Goal: Find specific page/section: Find specific page/section

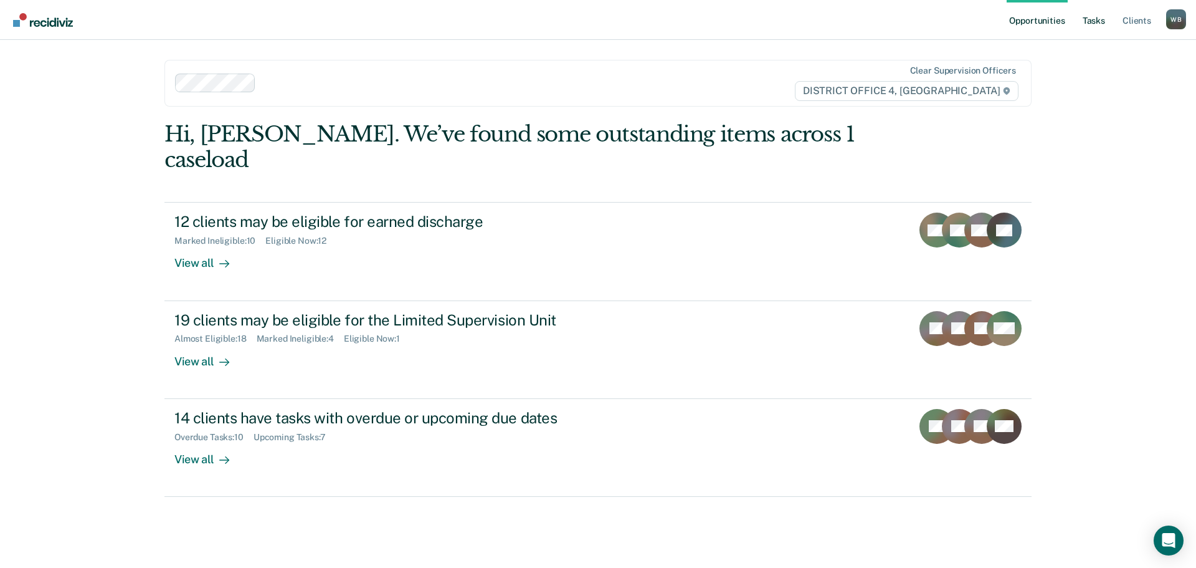
click at [1100, 24] on link "Tasks" at bounding box center [1093, 20] width 27 height 40
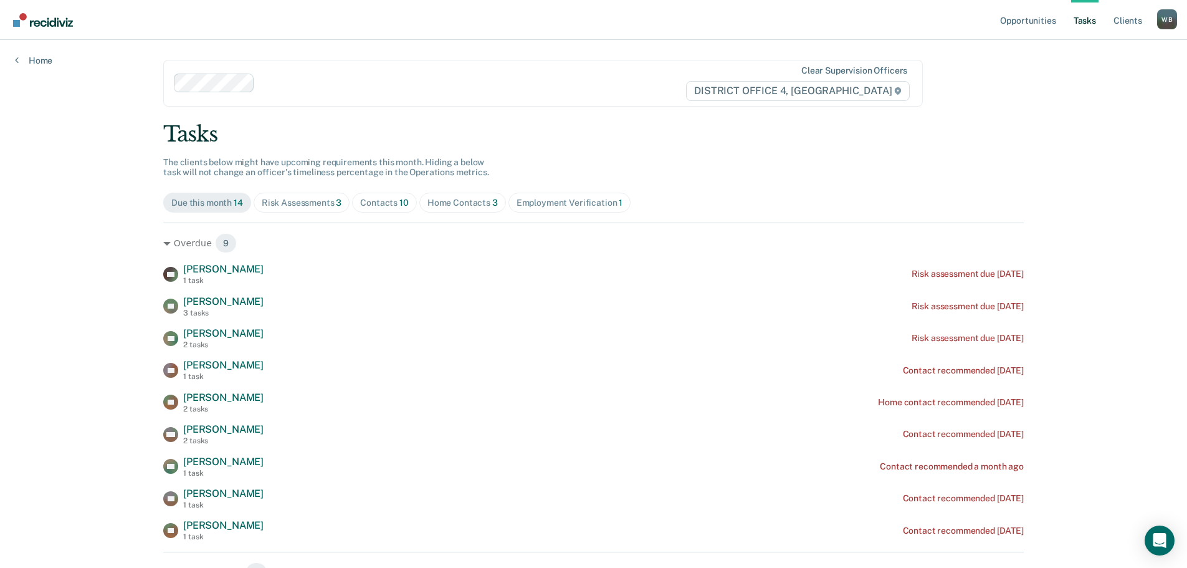
click at [380, 206] on div "Contacts 10" at bounding box center [384, 202] width 49 height 11
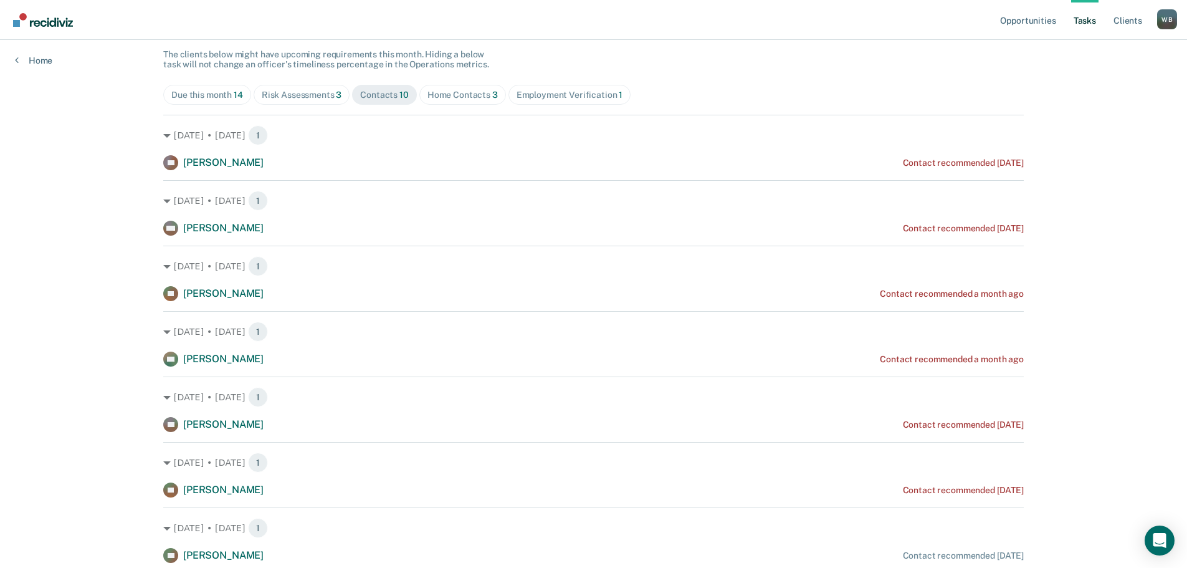
scroll to position [100, 0]
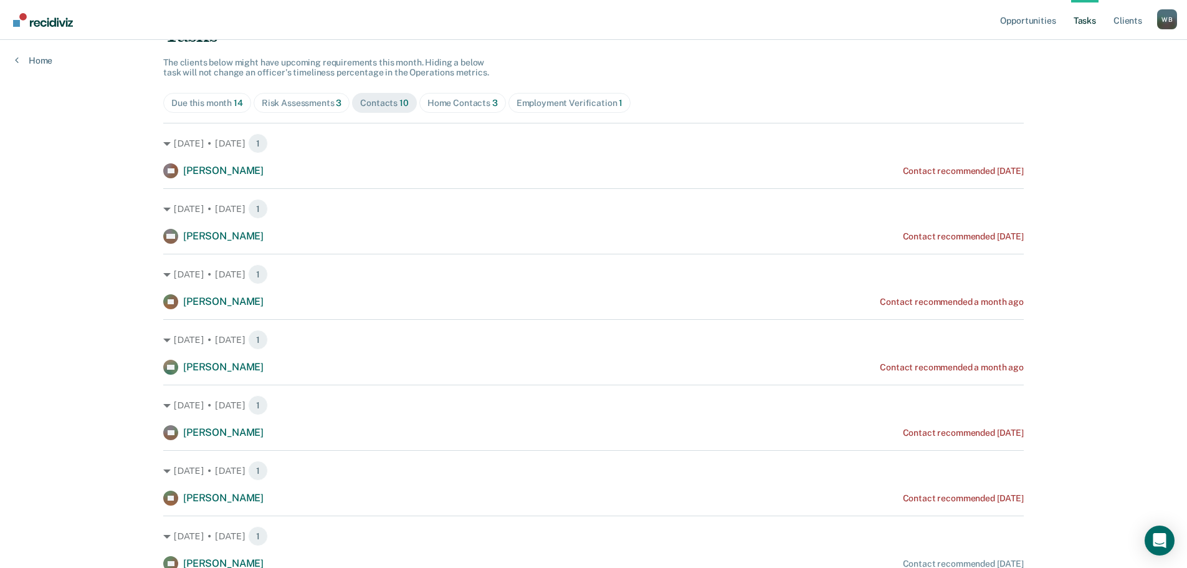
click at [460, 108] on div "Home Contacts 3" at bounding box center [462, 103] width 70 height 11
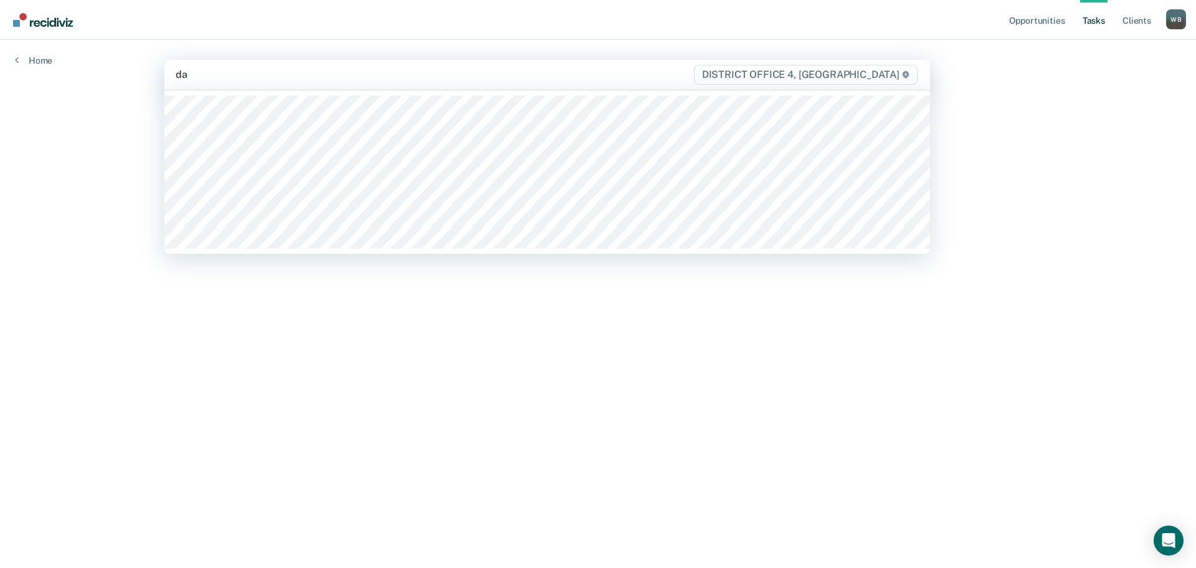
type input "dar"
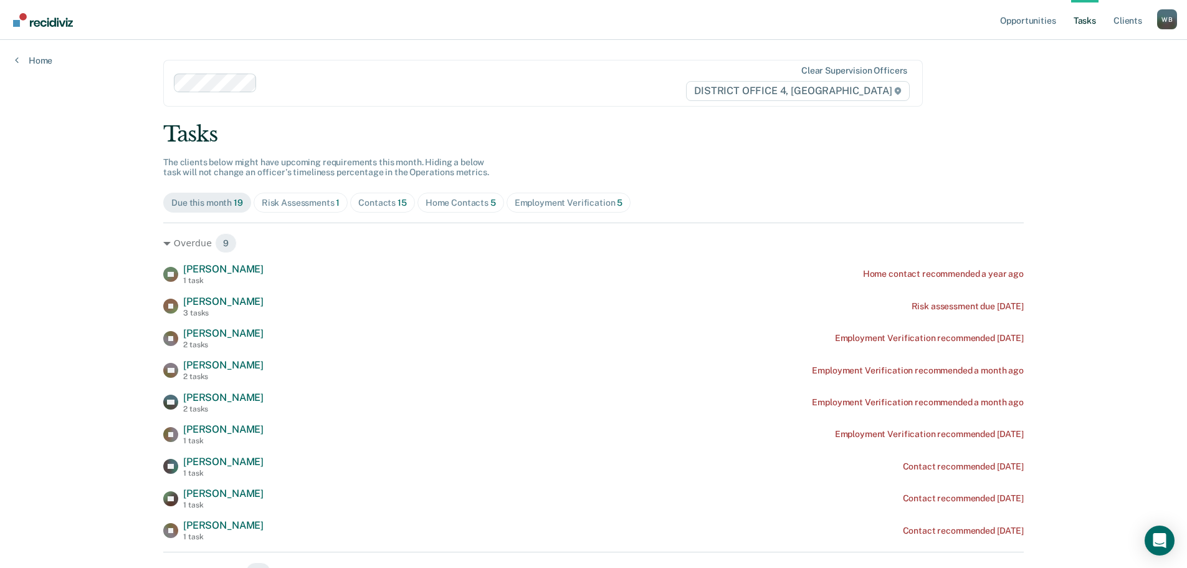
click at [380, 210] on span "Contacts 15" at bounding box center [382, 203] width 65 height 20
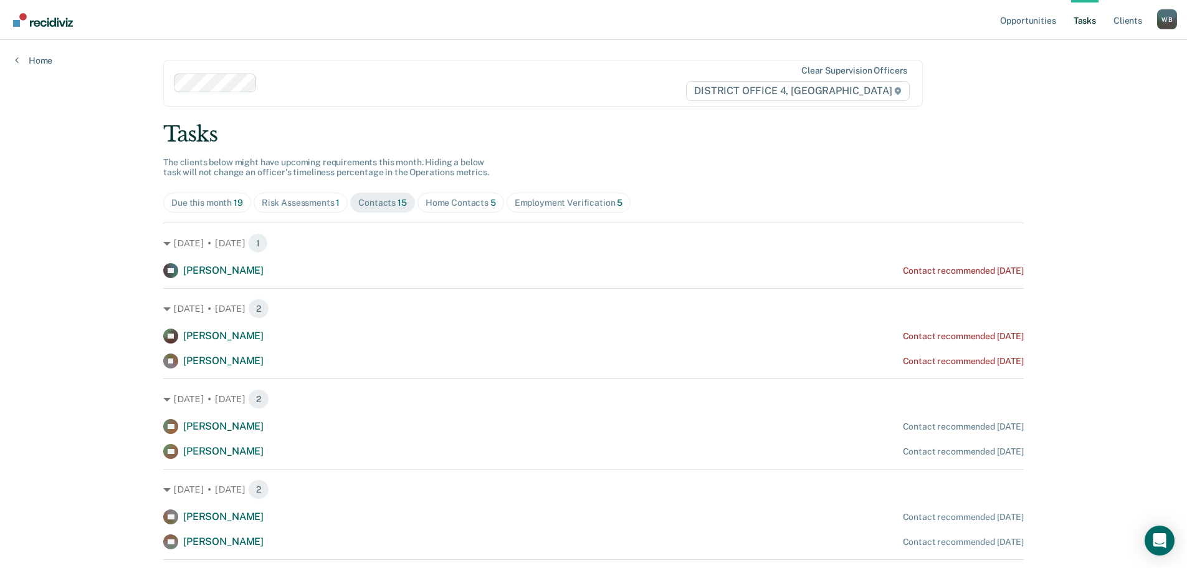
click at [455, 202] on div "Home Contacts 5" at bounding box center [461, 202] width 70 height 11
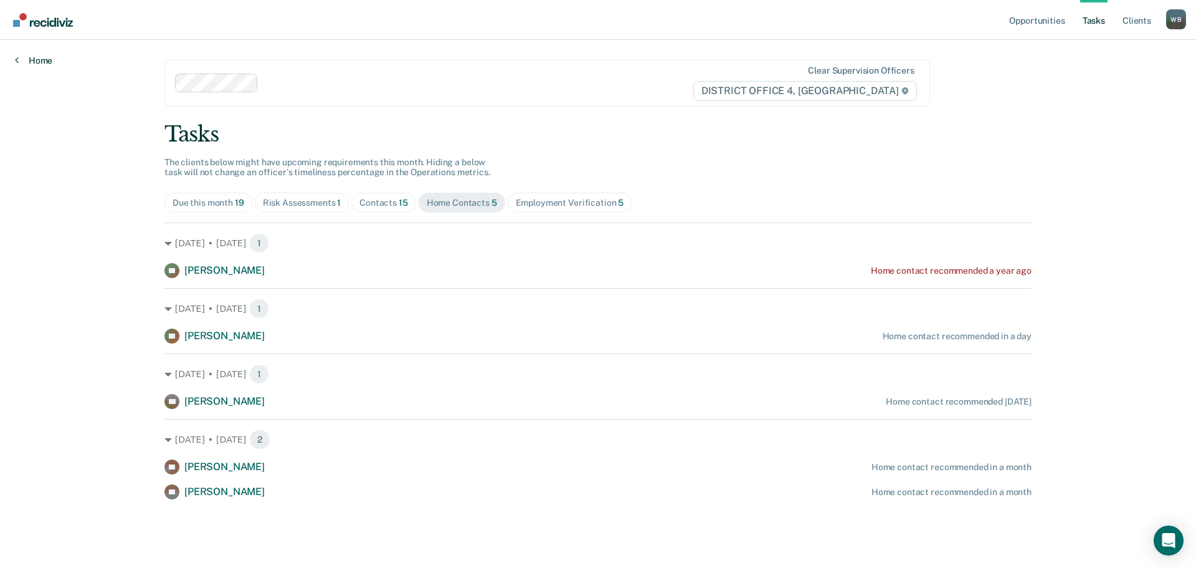
click at [44, 64] on link "Home" at bounding box center [33, 60] width 37 height 11
